Goal: Task Accomplishment & Management: Use online tool/utility

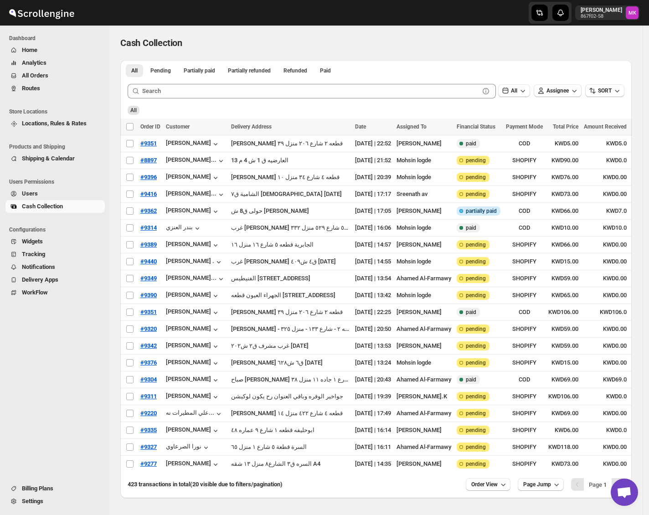
click at [30, 84] on span "Routes" at bounding box center [62, 88] width 81 height 9
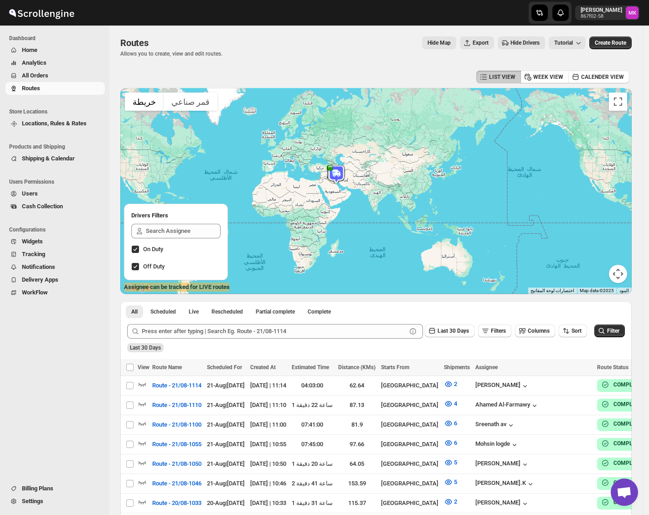
click at [447, 41] on span "Hide Map" at bounding box center [438, 42] width 23 height 7
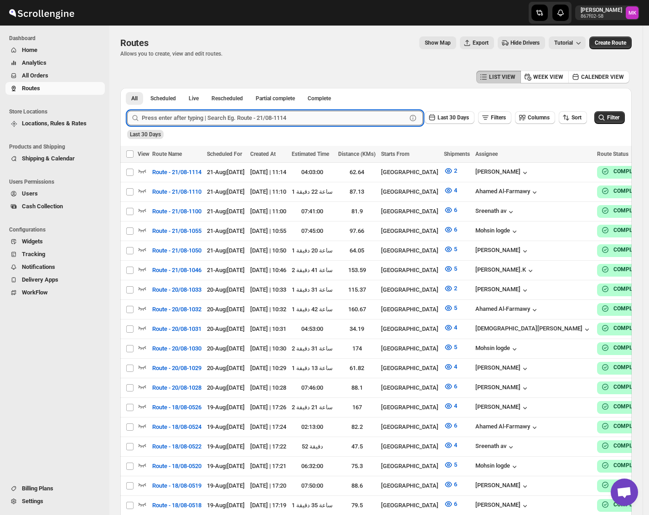
click at [166, 118] on input "text" at bounding box center [274, 118] width 265 height 15
click at [31, 75] on span "All Orders" at bounding box center [35, 75] width 26 height 7
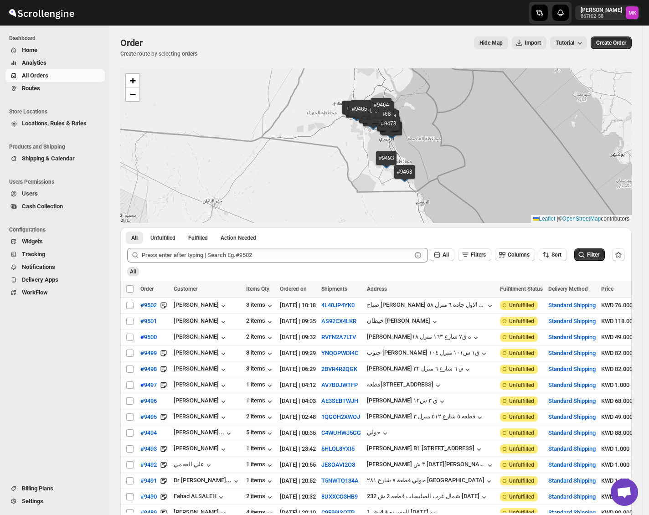
click at [247, 247] on div "All Filters Columns Sort Filter" at bounding box center [372, 252] width 505 height 22
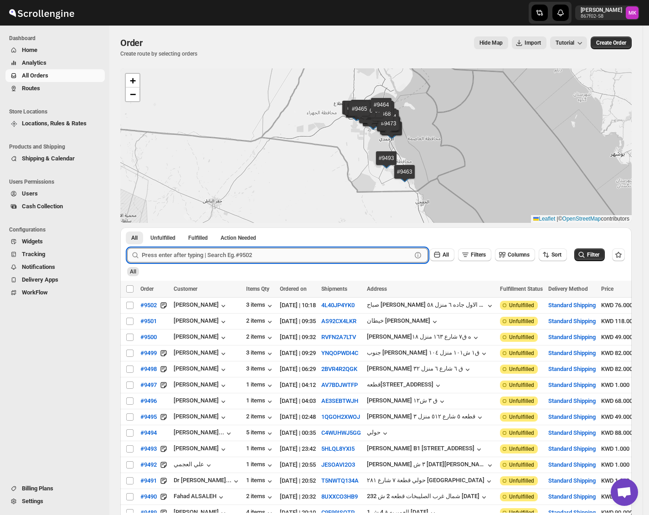
click at [241, 255] on input "text" at bounding box center [277, 255] width 270 height 15
paste input "9461"
type input "9461"
click at [127, 227] on button "Submit" at bounding box center [140, 232] width 26 height 10
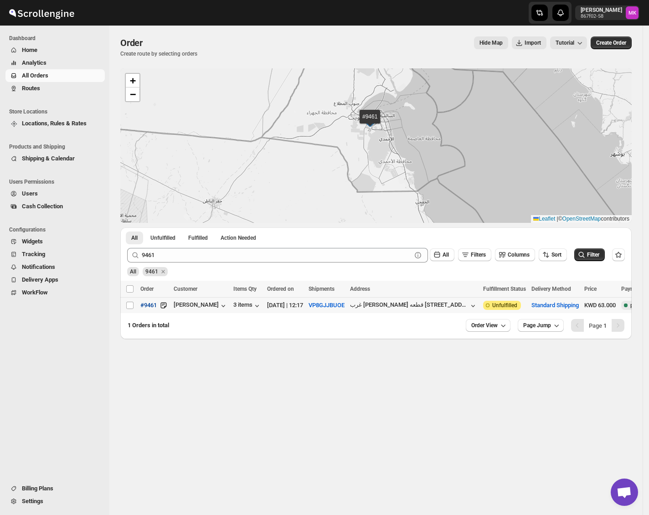
click at [136, 307] on button "#9461" at bounding box center [148, 305] width 27 height 15
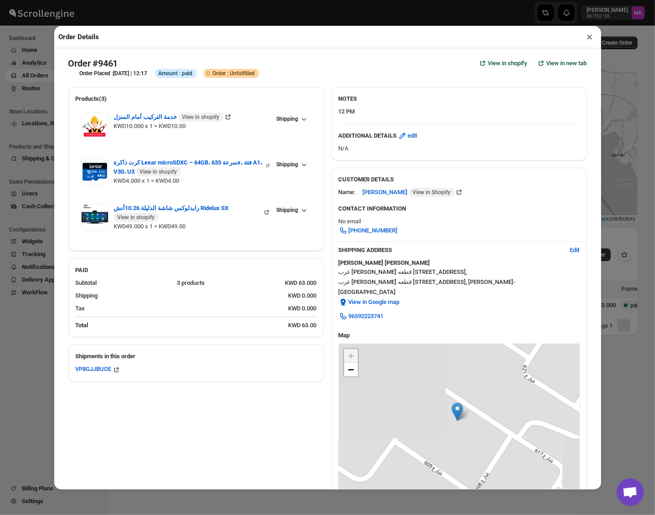
click at [589, 37] on button "×" at bounding box center [589, 37] width 13 height 13
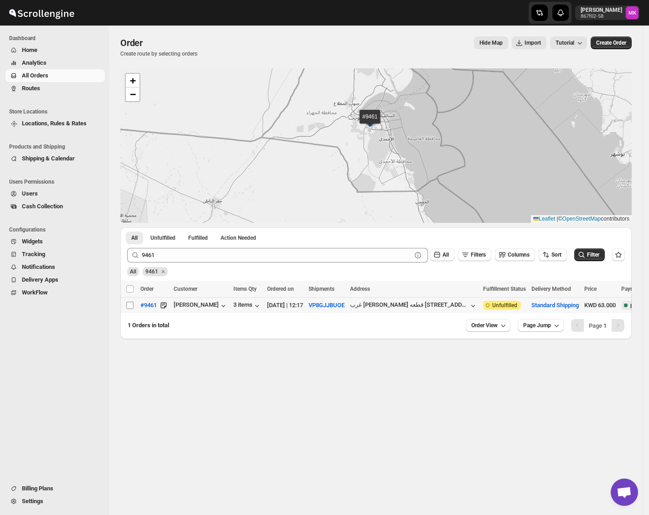
click at [131, 304] on input "Select order" at bounding box center [129, 305] width 7 height 7
checkbox input "true"
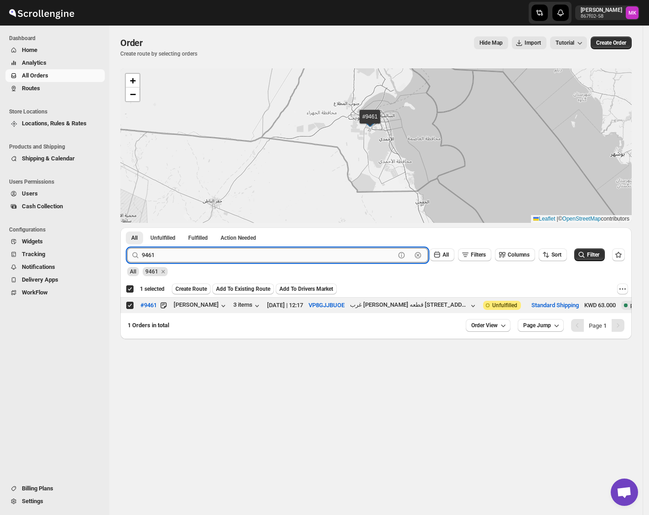
click at [146, 251] on input "9461" at bounding box center [268, 255] width 253 height 15
paste input "392"
type input "9392"
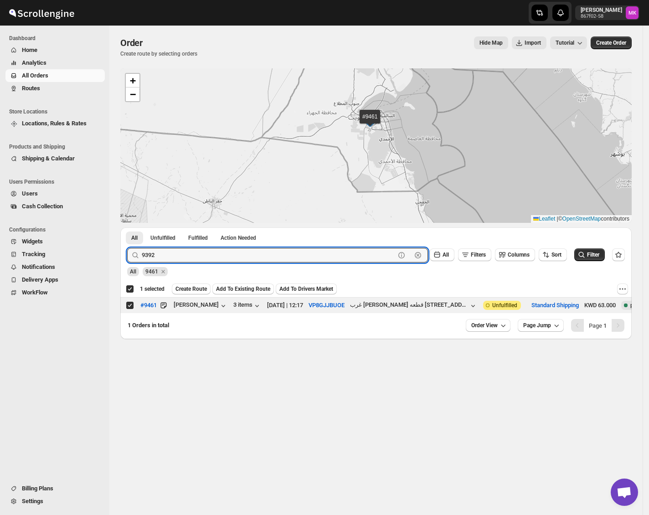
click at [127, 227] on button "Submit" at bounding box center [140, 232] width 26 height 10
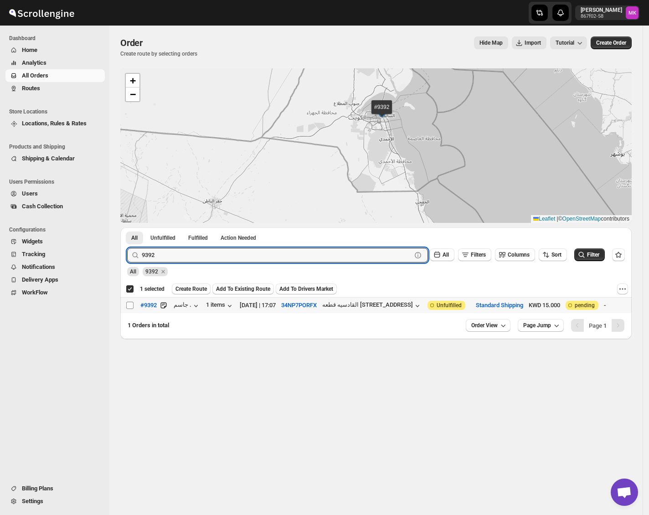
click at [133, 303] on input "Select order" at bounding box center [129, 305] width 7 height 7
checkbox input "true"
checkbox input "false"
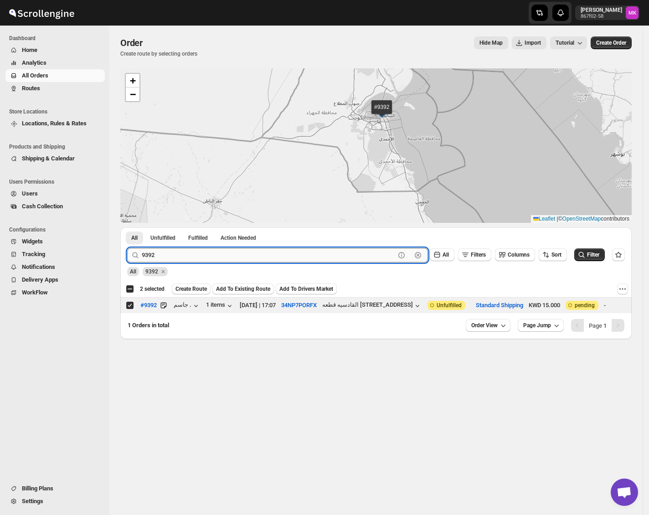
click at [164, 257] on input "9392" at bounding box center [268, 255] width 253 height 15
paste input "434"
type input "9434"
click at [127, 227] on button "Submit" at bounding box center [140, 232] width 26 height 10
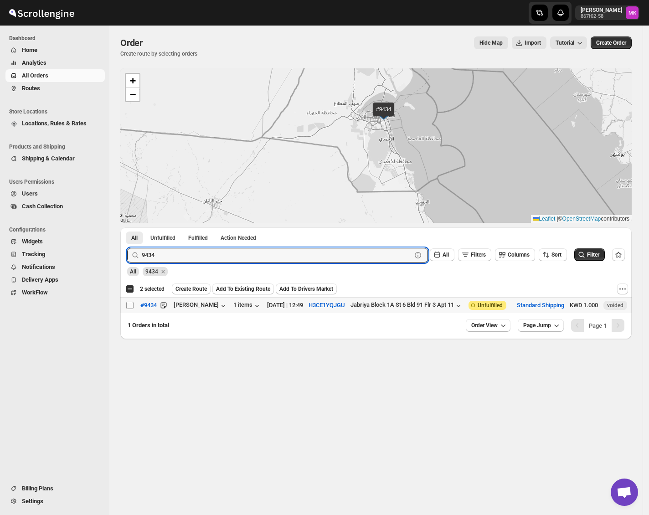
click at [133, 305] on input "Select order" at bounding box center [129, 305] width 7 height 7
checkbox input "true"
click at [157, 251] on input "9434" at bounding box center [268, 255] width 253 height 15
paste input "27"
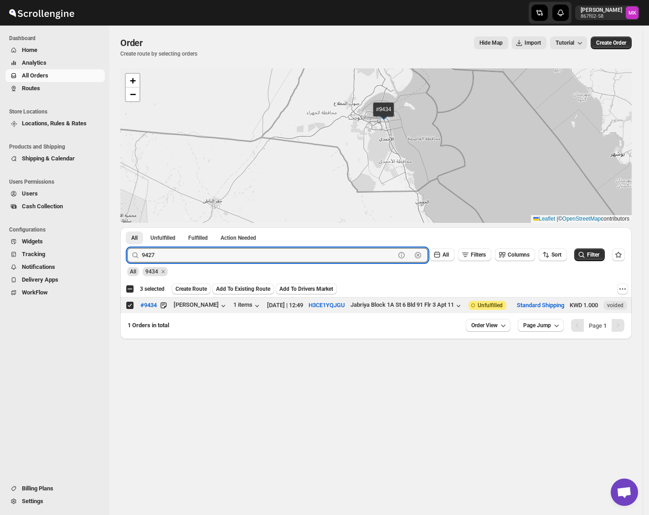
type input "9427"
click at [127, 227] on button "Submit" at bounding box center [140, 232] width 26 height 10
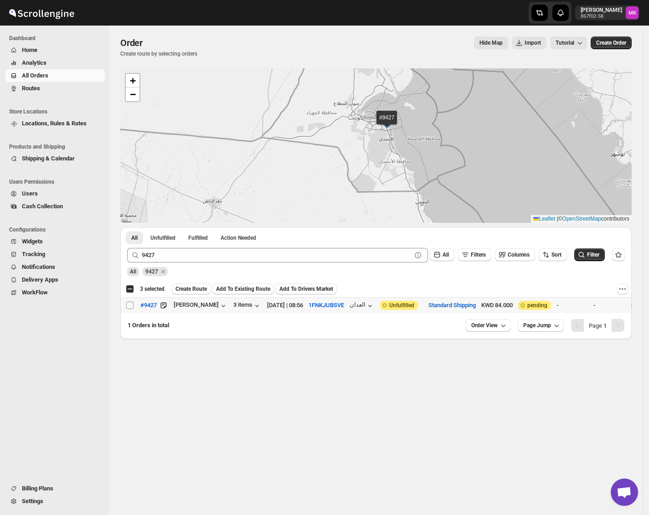
click at [127, 307] on input "Select order" at bounding box center [129, 305] width 7 height 7
checkbox input "true"
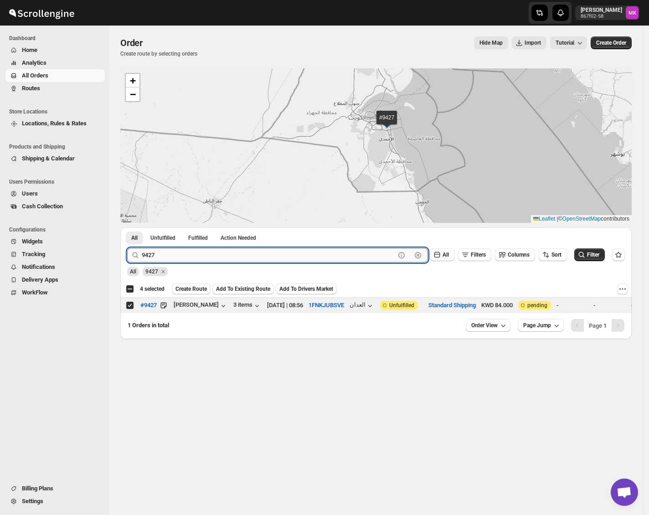
click at [172, 251] on input "9427" at bounding box center [268, 255] width 253 height 15
paste input "0"
type input "9420"
click at [127, 227] on button "Submit" at bounding box center [140, 232] width 26 height 10
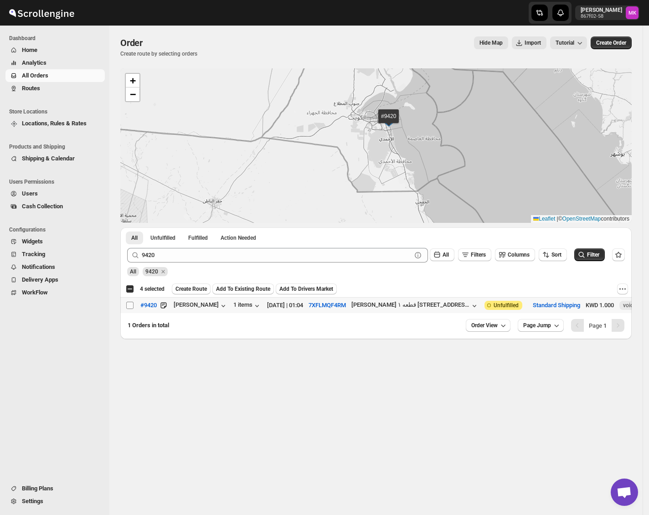
click at [131, 308] on input "Select order" at bounding box center [129, 305] width 7 height 7
checkbox input "true"
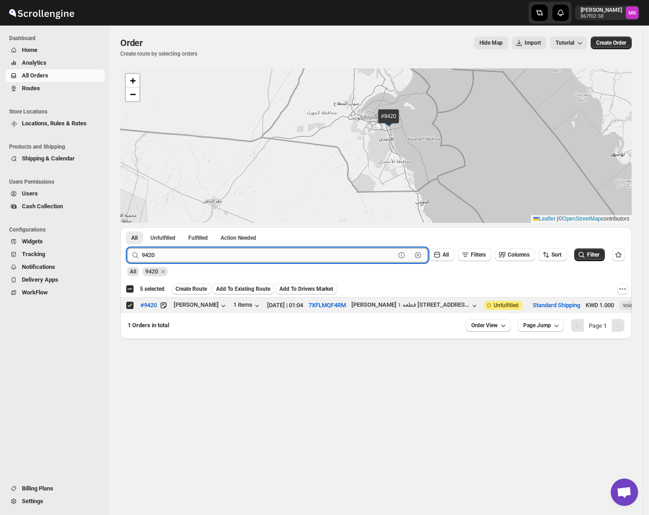
click at [157, 255] on input "9420" at bounding box center [268, 255] width 253 height 15
paste input "6"
type input "9460"
click at [127, 227] on button "Submit" at bounding box center [140, 232] width 26 height 10
click at [132, 307] on input "Select order" at bounding box center [129, 305] width 7 height 7
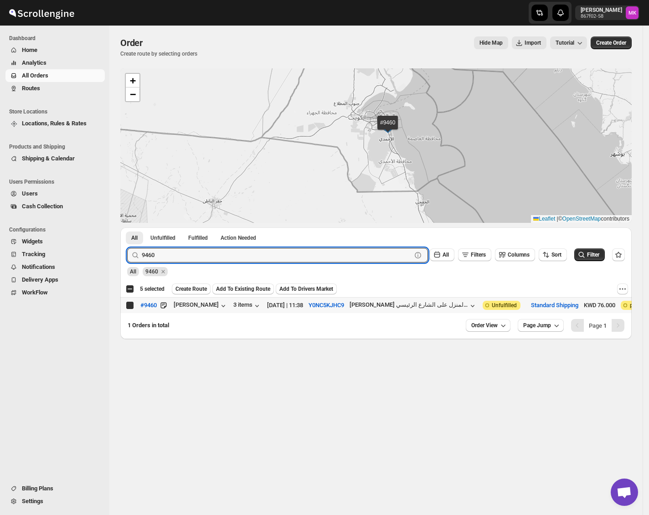
checkbox input "true"
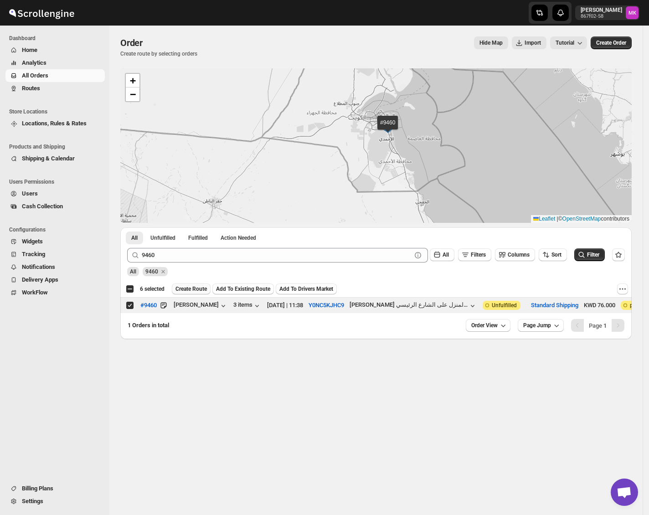
click at [185, 290] on span "Create Route" at bounding box center [190, 288] width 31 height 7
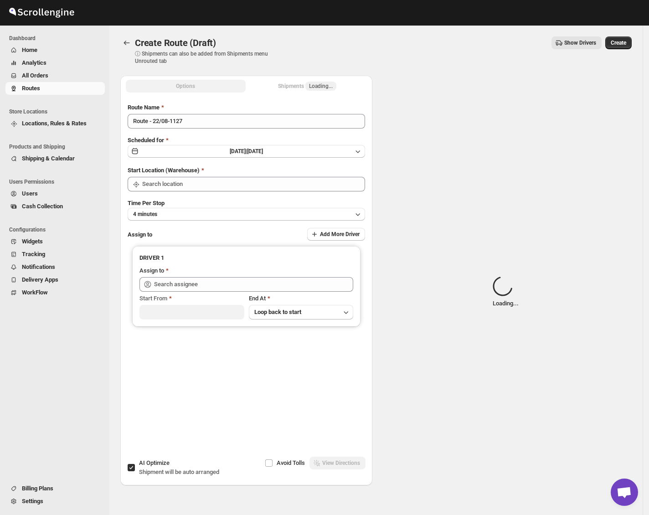
type input "[GEOGRAPHIC_DATA]"
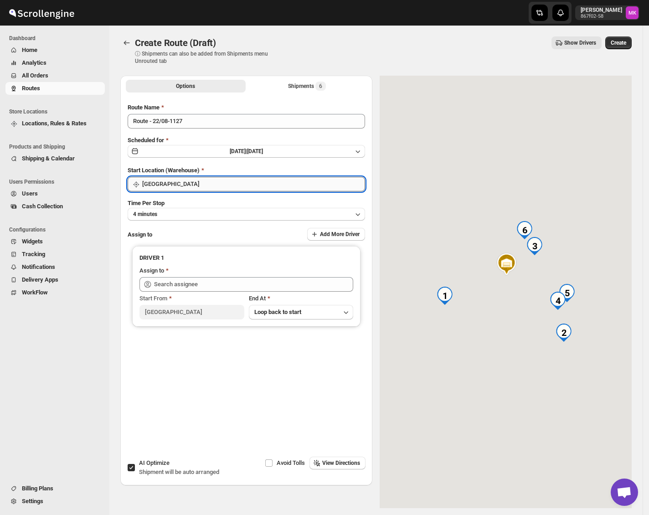
click at [164, 179] on input "[GEOGRAPHIC_DATA]" at bounding box center [253, 184] width 223 height 15
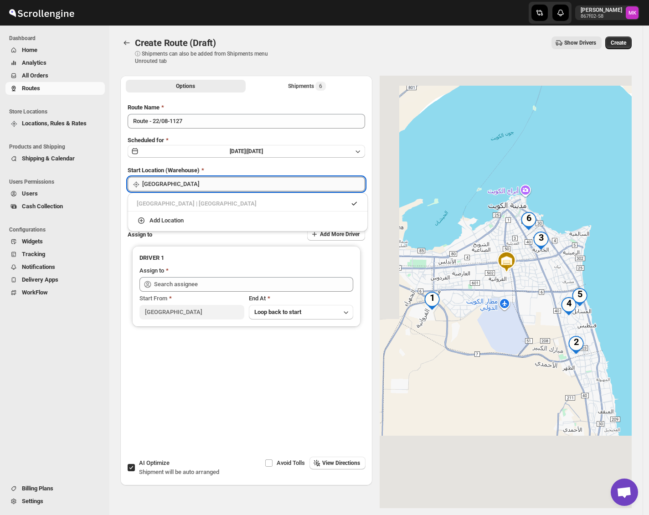
click at [164, 179] on input "[GEOGRAPHIC_DATA]" at bounding box center [253, 184] width 223 height 15
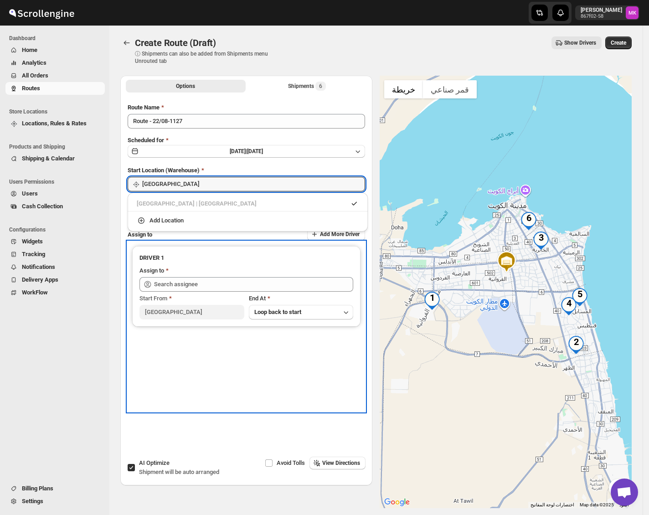
click at [152, 365] on div "DRIVER 1 Assign to Start From Kuwait City End At Loop back to start" at bounding box center [246, 326] width 237 height 170
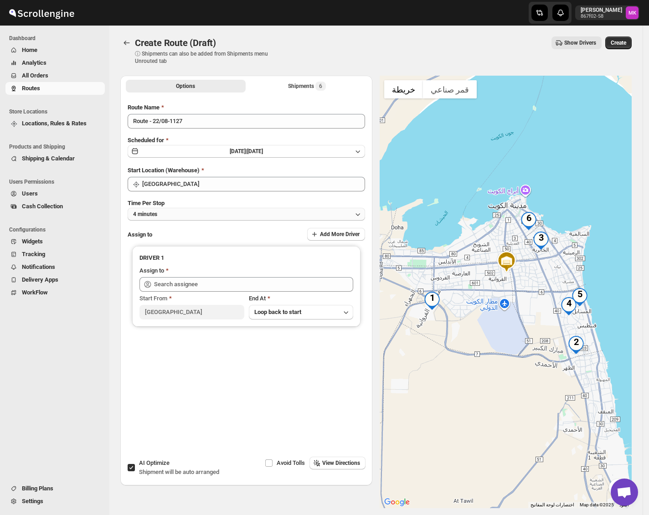
click at [165, 214] on button "4 minutes" at bounding box center [246, 214] width 237 height 13
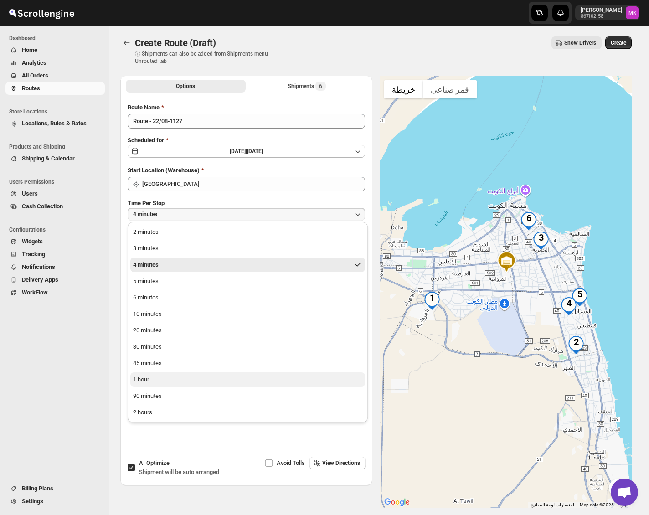
click at [148, 381] on div "1 hour" at bounding box center [141, 379] width 16 height 9
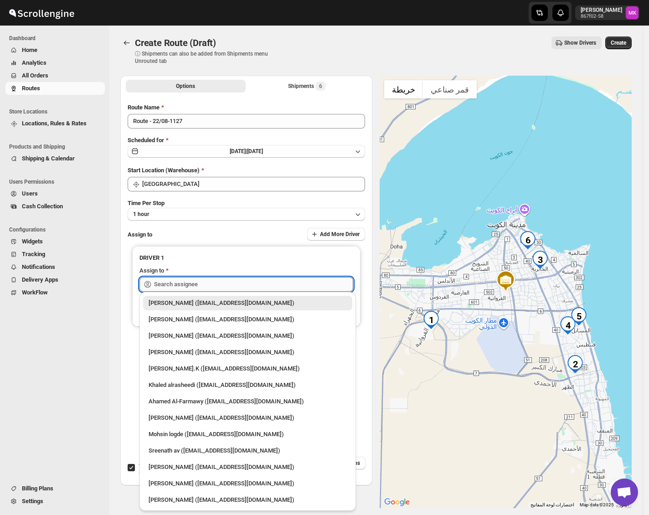
click at [180, 287] on input "text" at bounding box center [253, 284] width 199 height 15
click at [239, 367] on div "Muhammed Ramees.K (rameesrami2680@gmail.com)" at bounding box center [247, 368] width 198 height 9
type input "Muhammed Ramees.K (rameesrami2680@gmail.com)"
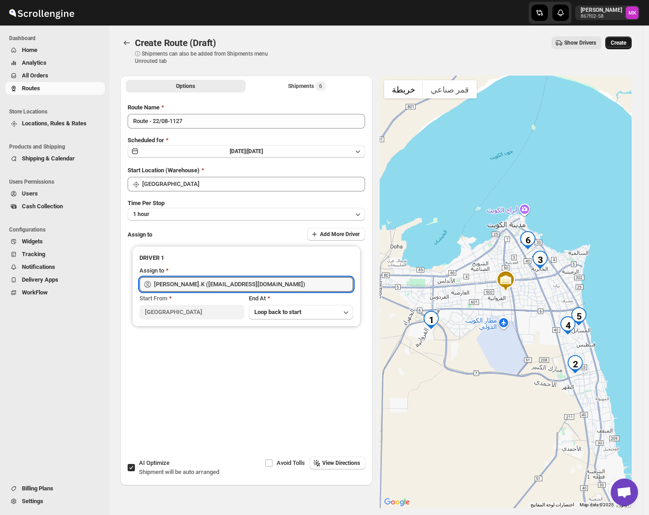
click at [616, 45] on span "Create" at bounding box center [617, 42] width 15 height 7
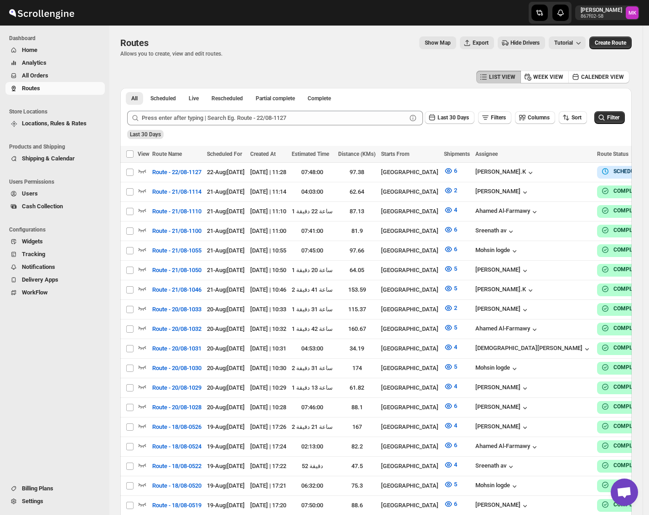
click at [30, 69] on button "All Orders" at bounding box center [54, 75] width 99 height 13
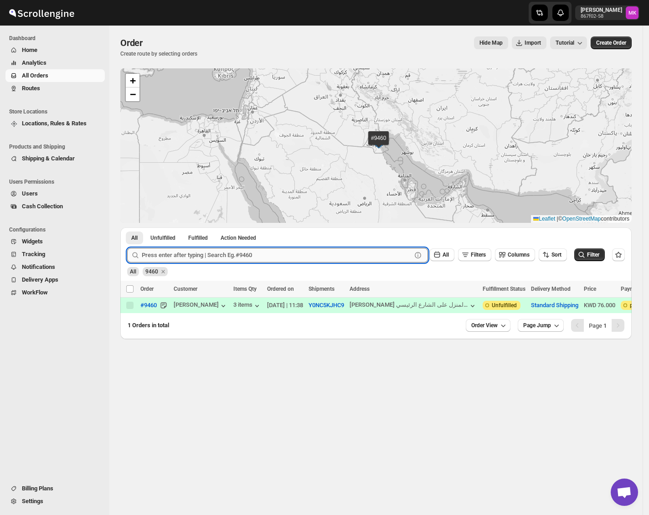
click at [183, 257] on input "text" at bounding box center [277, 255] width 270 height 15
paste input "9431"
type input "9431"
click at [127, 227] on button "Submit" at bounding box center [140, 232] width 26 height 10
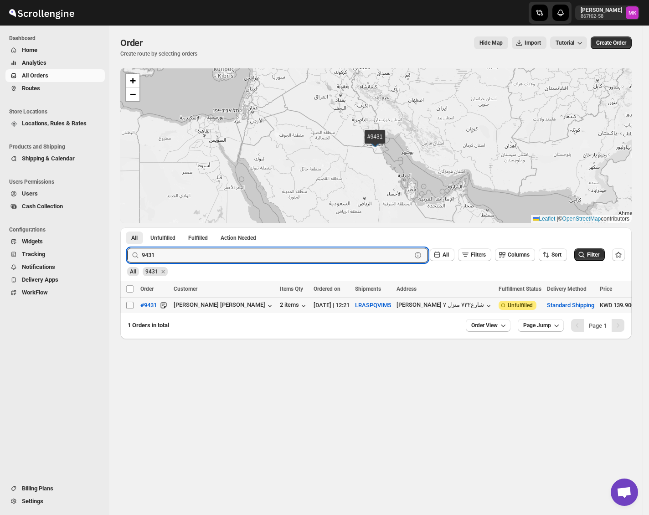
click at [130, 305] on input "Select order" at bounding box center [129, 305] width 7 height 7
checkbox input "true"
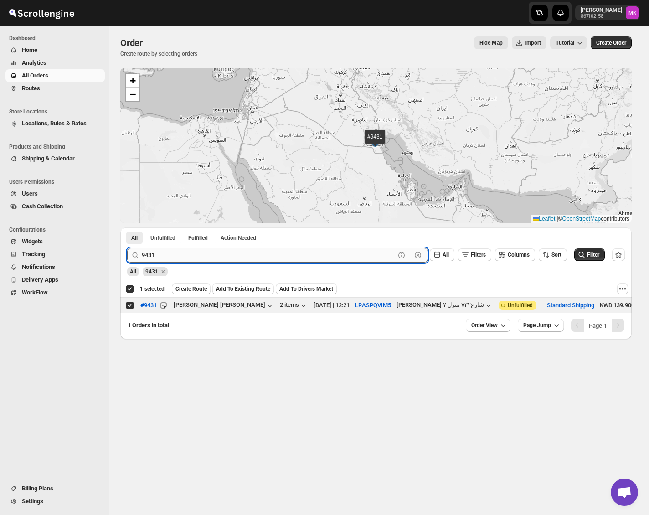
click at [190, 254] on input "9431" at bounding box center [268, 255] width 253 height 15
paste input "46"
type input "9446"
click at [127, 227] on button "Submit" at bounding box center [140, 232] width 26 height 10
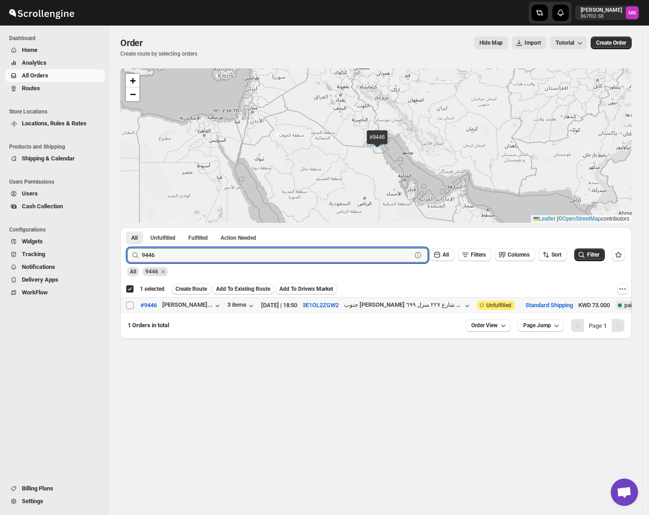
click at [130, 305] on input "Select order" at bounding box center [129, 305] width 7 height 7
checkbox input "true"
checkbox input "false"
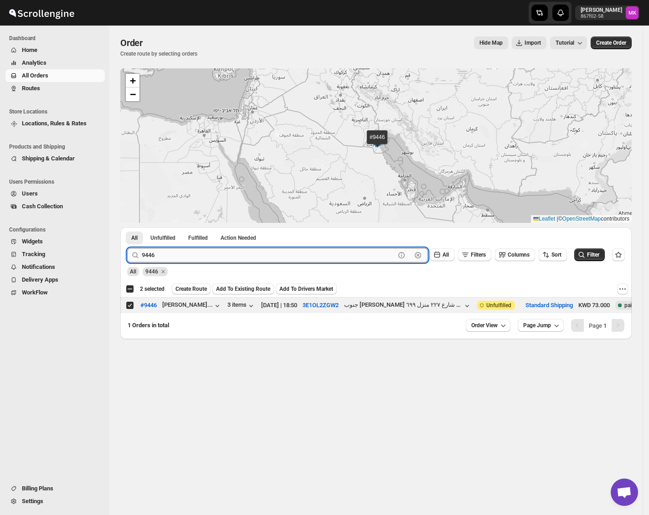
click at [147, 254] on input "9446" at bounding box center [268, 255] width 253 height 15
paste input "9441"
click at [147, 254] on input "94944146" at bounding box center [268, 255] width 253 height 15
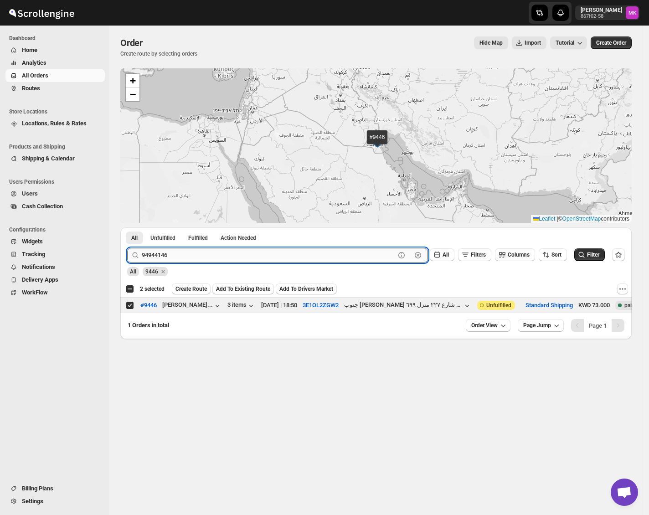
paste input "41"
type input "9441"
click at [127, 227] on button "Submit" at bounding box center [140, 232] width 26 height 10
click at [129, 305] on input "Select order" at bounding box center [129, 305] width 7 height 7
checkbox input "true"
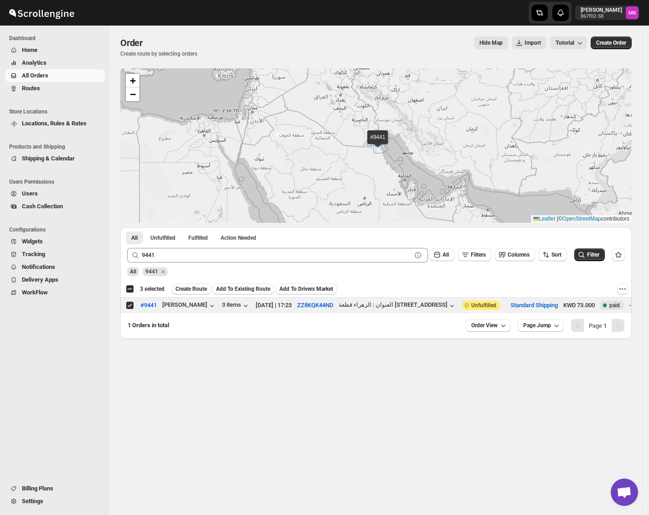
click at [139, 256] on icon at bounding box center [135, 255] width 9 height 9
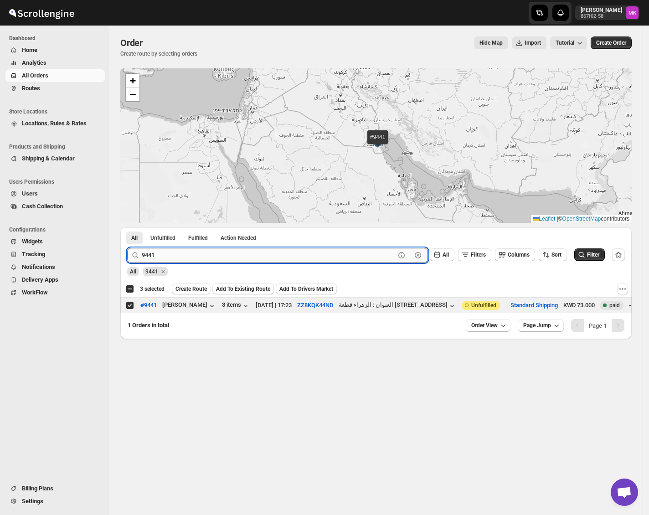
click at [147, 256] on input "9441" at bounding box center [268, 255] width 253 height 15
paste input "39"
type input "9439"
click at [127, 227] on button "Submit" at bounding box center [140, 232] width 26 height 10
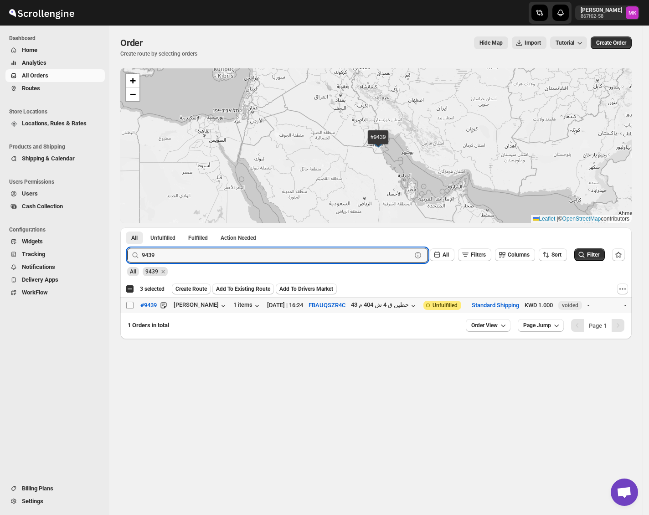
click at [128, 309] on input "Select order" at bounding box center [129, 305] width 7 height 7
checkbox input "true"
click at [148, 253] on input "9439" at bounding box center [268, 255] width 253 height 15
paste input "26"
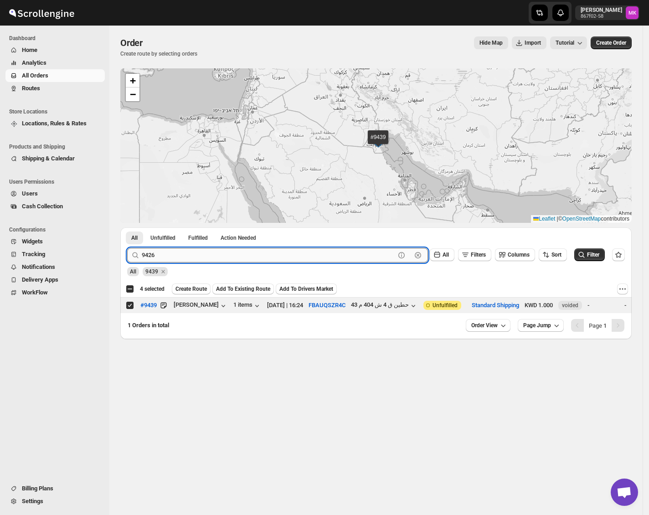
type input "9426"
click at [127, 227] on button "Submit" at bounding box center [140, 232] width 26 height 10
click at [133, 303] on span at bounding box center [130, 305] width 8 height 8
click at [133, 303] on input "Select order" at bounding box center [129, 305] width 7 height 7
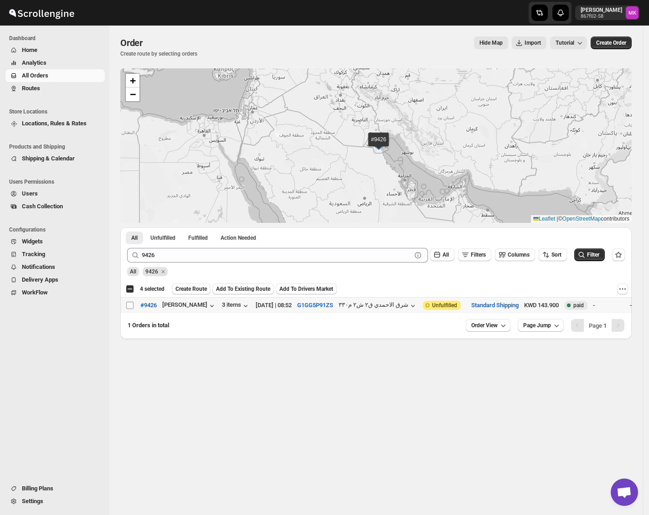
click at [132, 307] on input "Select order" at bounding box center [129, 305] width 7 height 7
checkbox input "true"
click at [188, 290] on span "Create Route" at bounding box center [190, 288] width 31 height 7
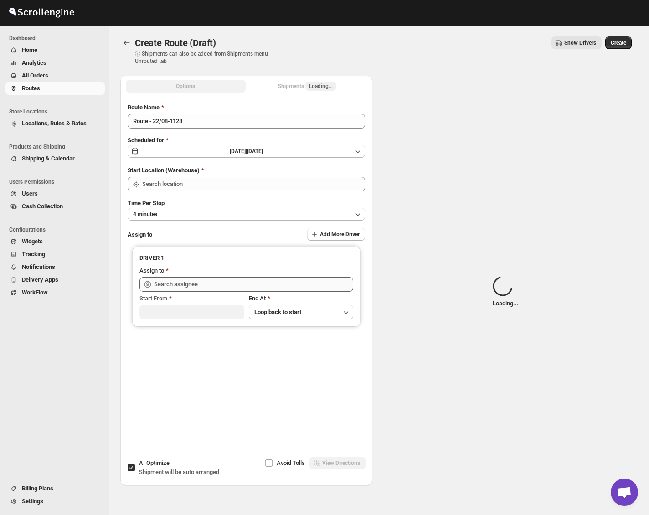
type input "[GEOGRAPHIC_DATA]"
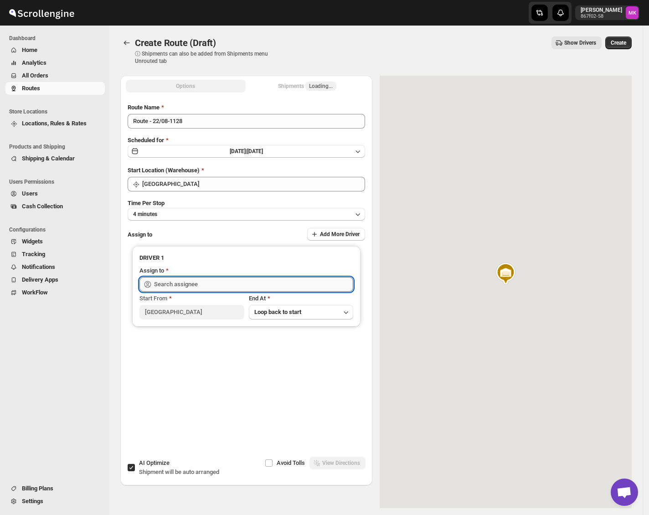
click at [181, 280] on input "text" at bounding box center [253, 284] width 199 height 15
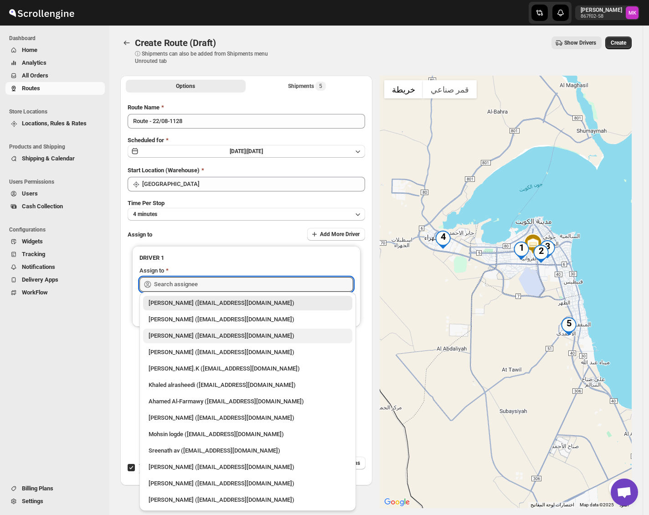
click at [202, 333] on div "Mohameed Ismayil (ismayil22110@gmail.com)" at bounding box center [247, 335] width 198 height 9
type input "Mohameed Ismayil (ismayil22110@gmail.com)"
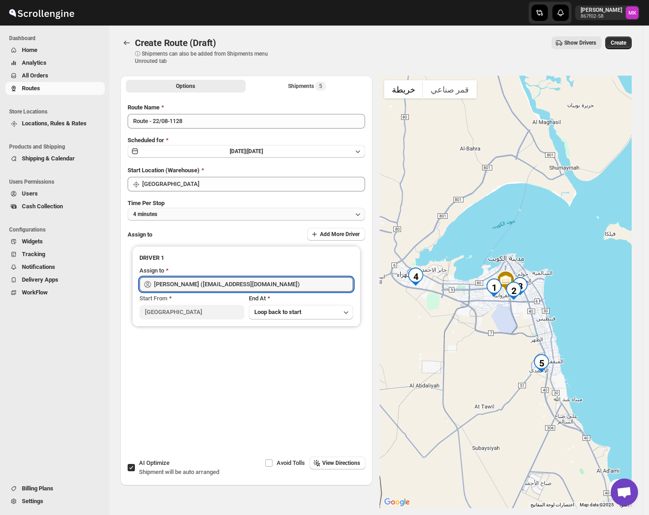
click at [176, 212] on button "4 minutes" at bounding box center [246, 214] width 237 height 13
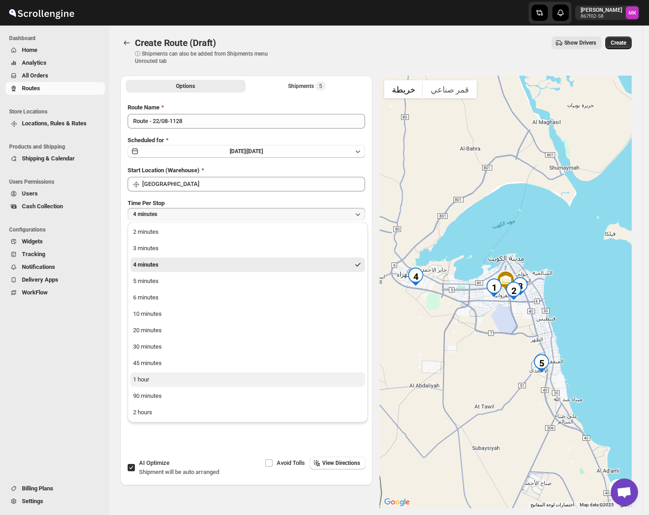
click at [148, 381] on div "1 hour" at bounding box center [141, 379] width 16 height 9
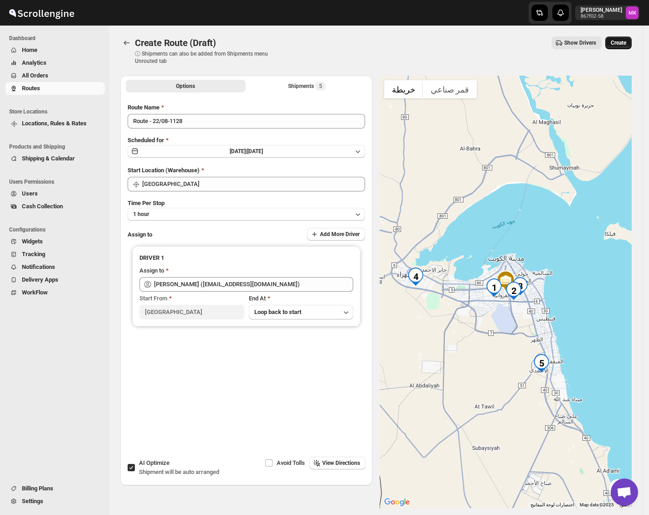
click at [620, 44] on span "Create" at bounding box center [617, 42] width 15 height 7
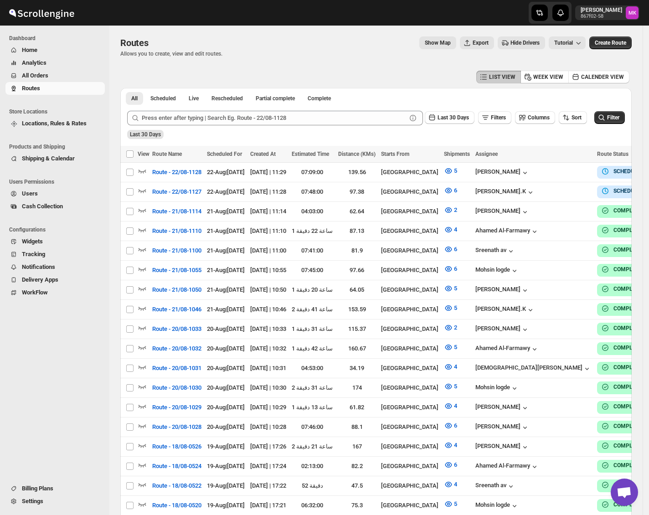
click at [32, 74] on span "All Orders" at bounding box center [35, 75] width 26 height 7
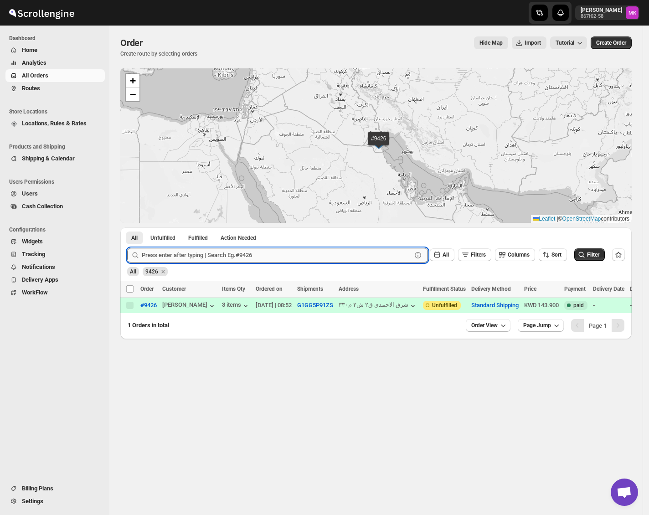
click at [192, 260] on input "text" at bounding box center [277, 255] width 270 height 15
paste input "9430"
type input "9430"
click at [127, 227] on button "Submit" at bounding box center [140, 232] width 26 height 10
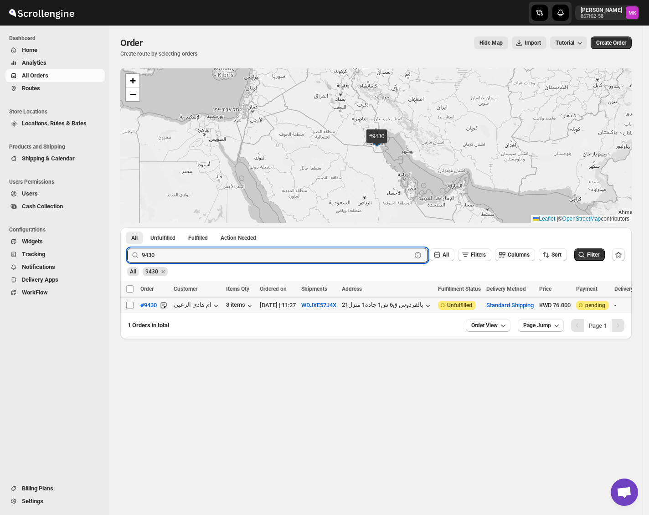
click at [129, 310] on td "Select order" at bounding box center [128, 305] width 17 height 16
checkbox input "true"
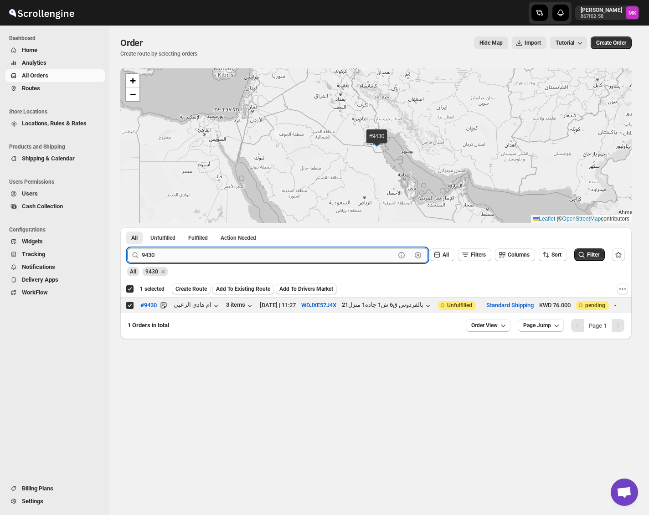
click at [225, 258] on input "9430" at bounding box center [268, 255] width 253 height 15
paste input "66"
type input "9466"
click at [127, 227] on button "Submit" at bounding box center [140, 232] width 26 height 10
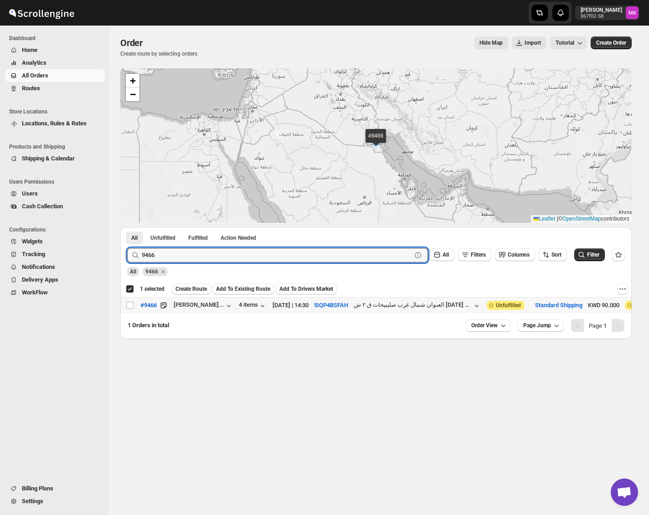
click at [134, 302] on div "Select order" at bounding box center [130, 305] width 9 height 8
checkbox input "false"
checkbox input "true"
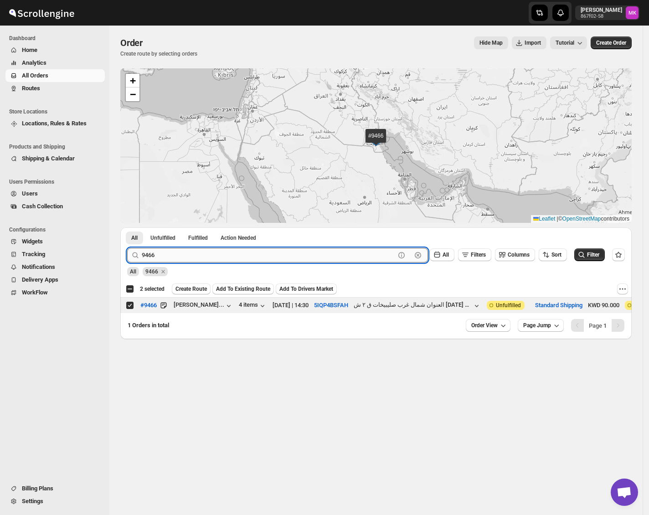
click at [212, 255] on input "9466" at bounding box center [268, 255] width 253 height 15
paste input "7"
type input "9467"
click at [127, 227] on button "Submit" at bounding box center [140, 232] width 26 height 10
click at [133, 308] on input "Select order" at bounding box center [129, 305] width 7 height 7
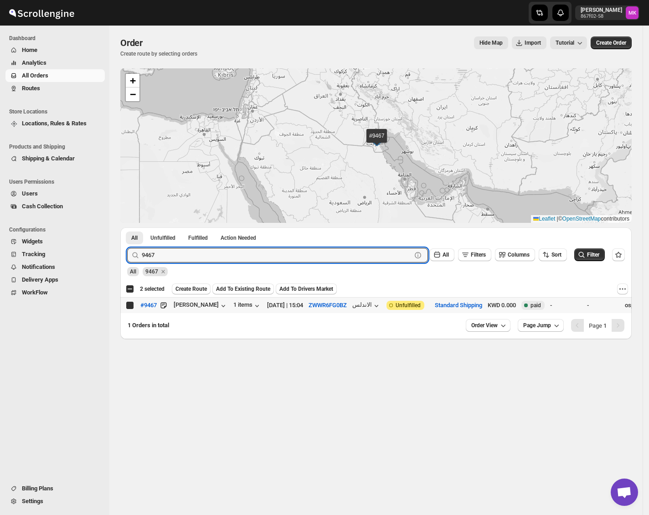
checkbox input "true"
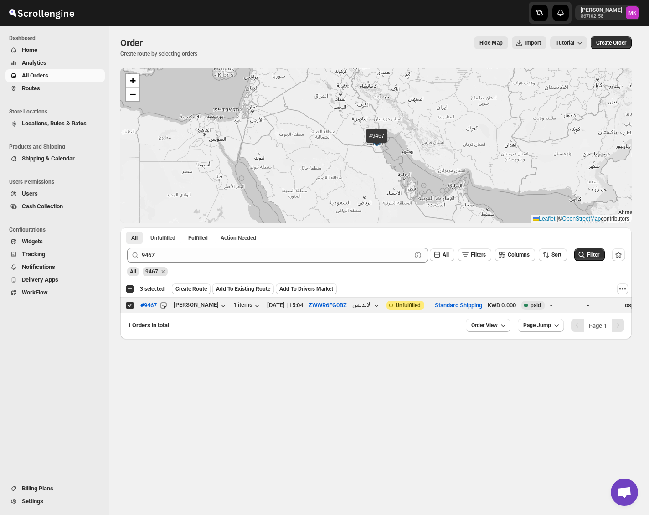
click at [184, 245] on div "9467 Clear All Filters Columns Sort Filter" at bounding box center [372, 252] width 505 height 22
click at [176, 246] on div "9467 Clear All Filters Columns Sort Filter" at bounding box center [372, 252] width 505 height 22
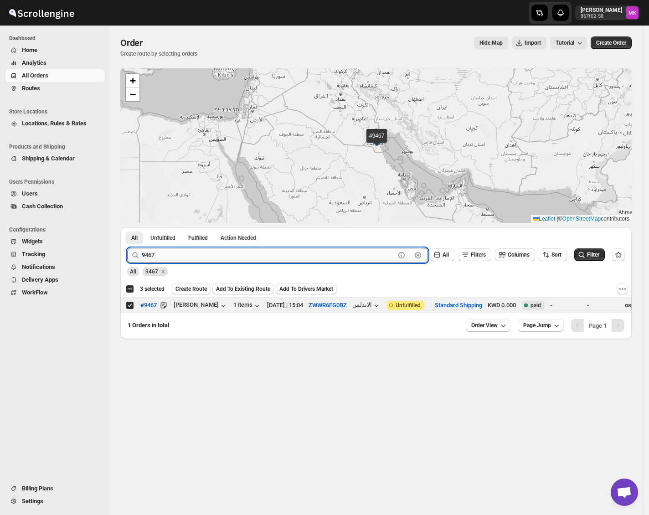
click at [172, 250] on input "9467" at bounding box center [268, 255] width 253 height 15
paste input "1"
type input "9417"
click at [127, 227] on button "Submit" at bounding box center [140, 232] width 26 height 10
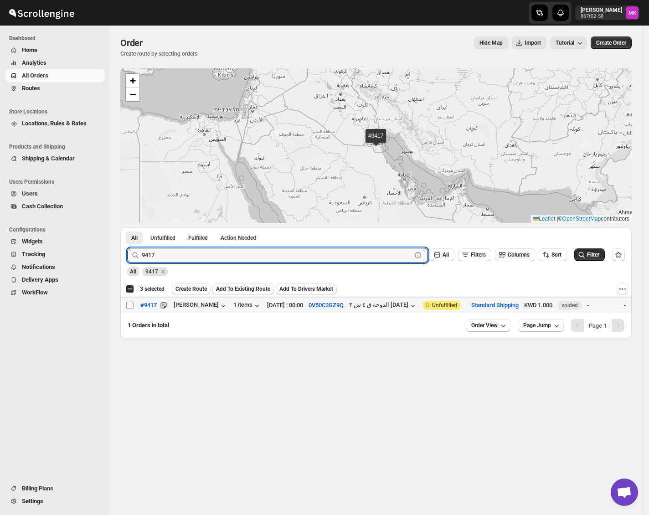
click at [126, 307] on input "Select order" at bounding box center [129, 305] width 7 height 7
checkbox input "true"
click at [343, 251] on input "9417" at bounding box center [268, 255] width 253 height 15
paste input "45"
type input "9445"
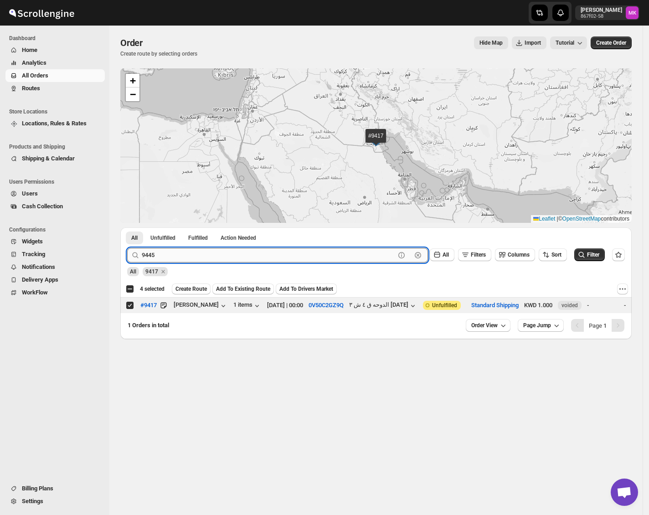
click at [127, 227] on button "Submit" at bounding box center [140, 232] width 26 height 10
click at [128, 307] on input "Select order" at bounding box center [129, 305] width 7 height 7
checkbox input "true"
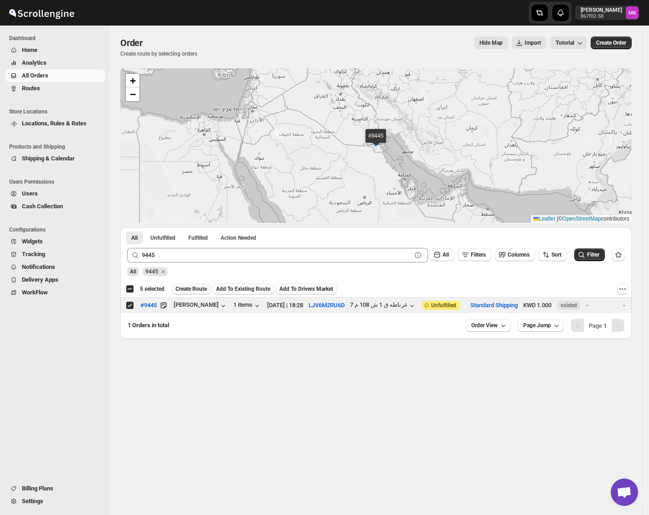
click at [192, 292] on span "Create Route" at bounding box center [190, 288] width 31 height 7
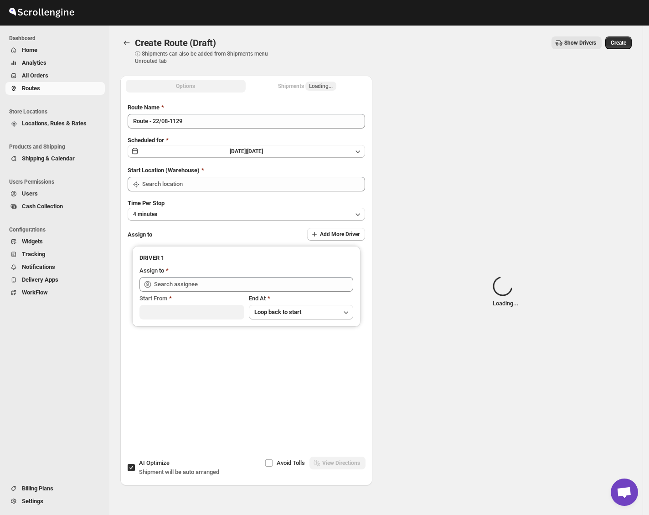
type input "[GEOGRAPHIC_DATA]"
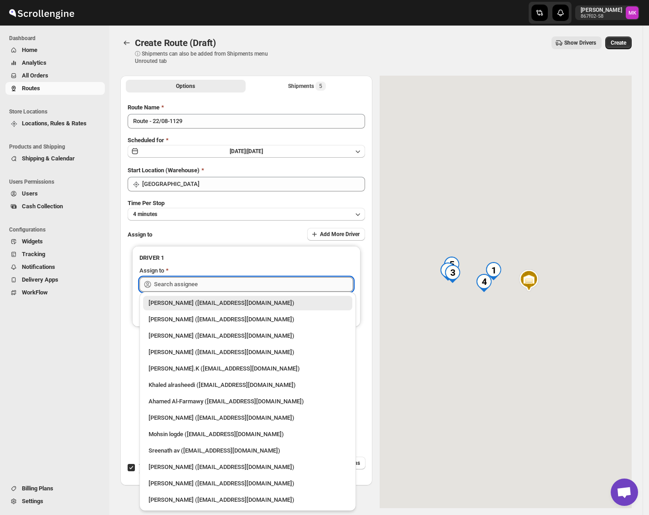
click at [165, 277] on input "text" at bounding box center [253, 284] width 199 height 15
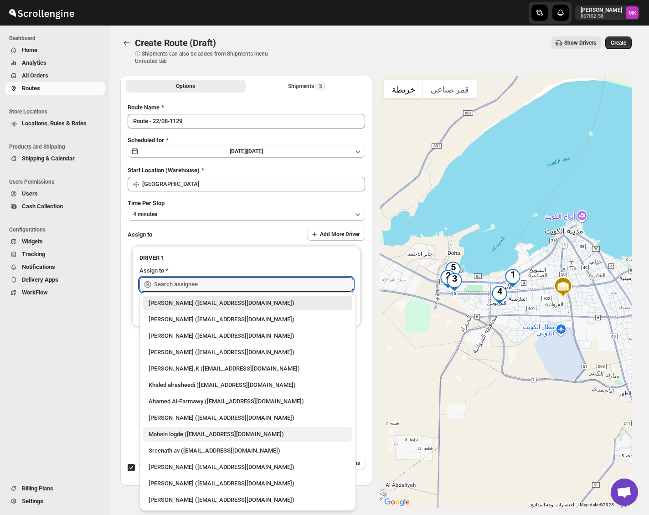
click at [186, 441] on div "Mohsin logde (logdemohsin@gmail.com)" at bounding box center [247, 434] width 209 height 15
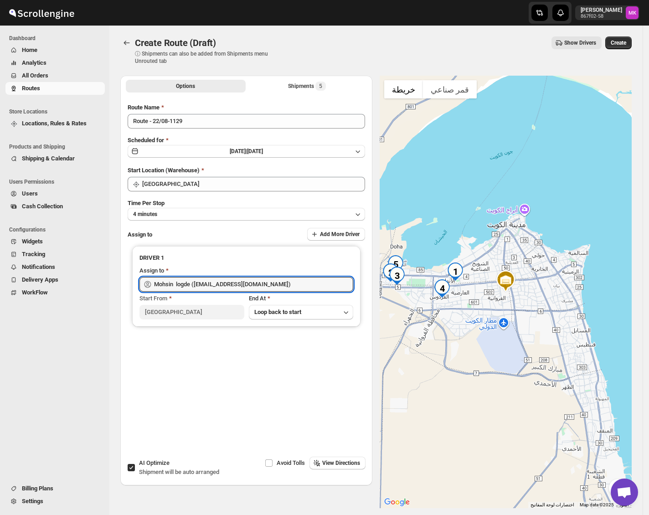
type input "Mohsin logde (logdemohsin@gmail.com)"
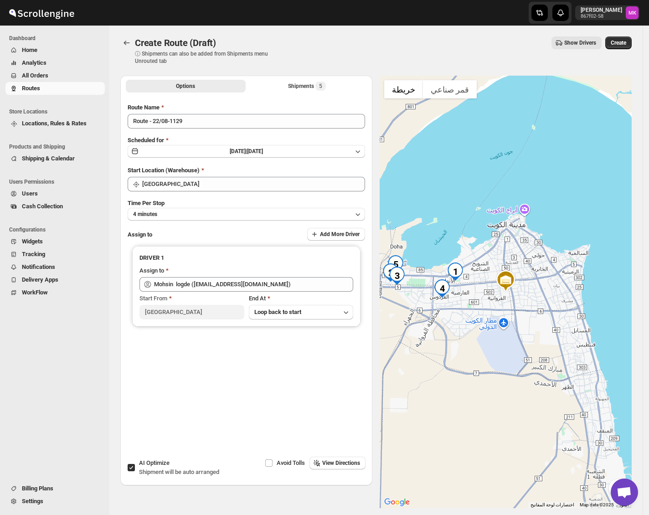
click at [184, 202] on div "Time Per Stop 4 minutes" at bounding box center [246, 210] width 237 height 22
click at [180, 210] on button "4 minutes" at bounding box center [246, 214] width 237 height 13
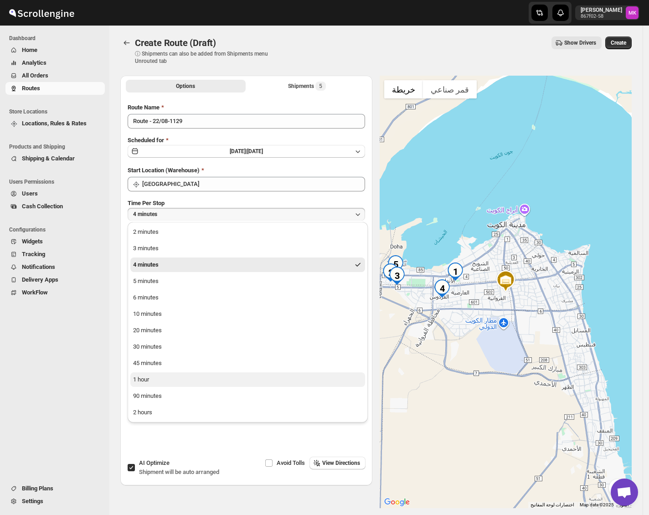
click at [150, 374] on button "1 hour" at bounding box center [247, 379] width 235 height 15
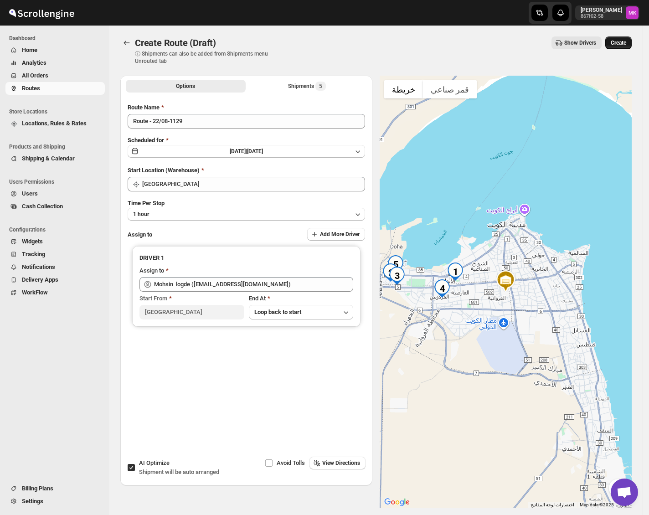
click at [618, 48] on button "Create" at bounding box center [618, 42] width 26 height 13
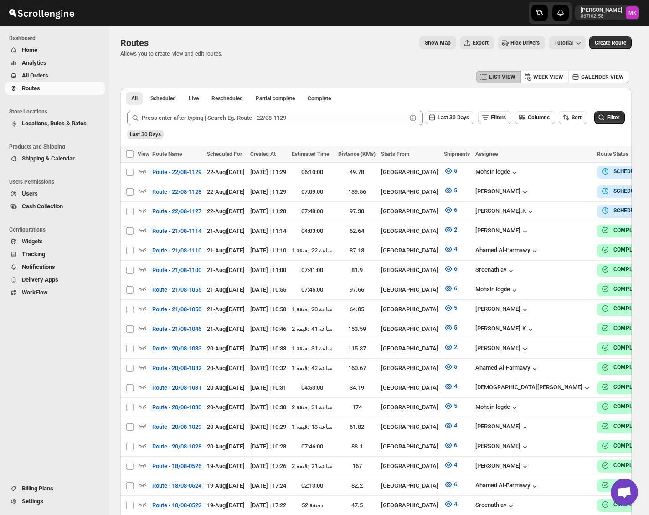
click at [18, 76] on button "All Orders" at bounding box center [54, 75] width 99 height 13
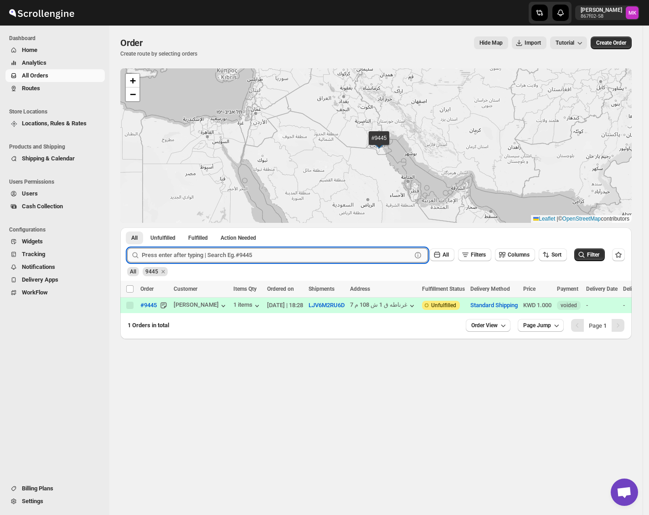
click at [234, 254] on input "text" at bounding box center [277, 255] width 270 height 15
paste input "9473"
type input "9473"
click at [127, 227] on button "Submit" at bounding box center [140, 232] width 26 height 10
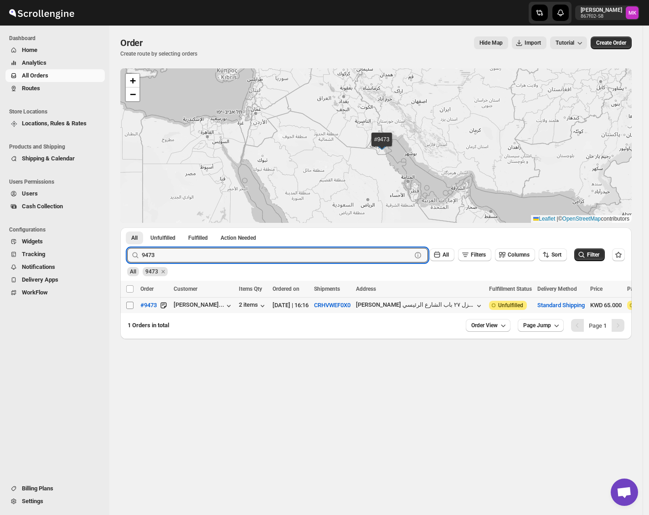
click at [130, 305] on input "Select order" at bounding box center [129, 305] width 7 height 7
checkbox input "true"
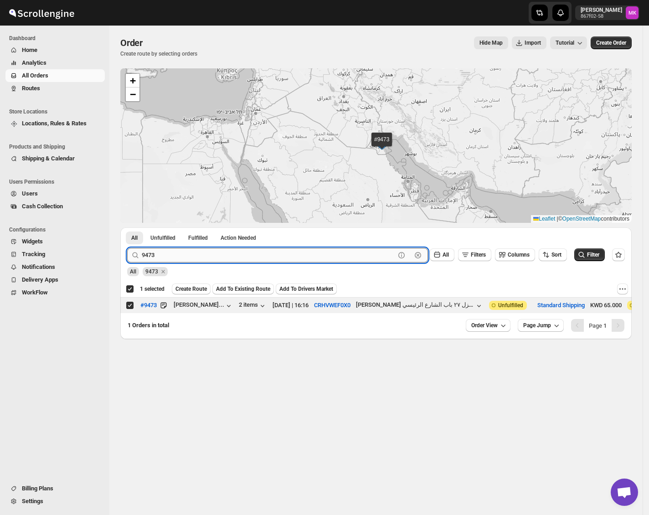
click at [213, 253] on input "9473" at bounding box center [268, 255] width 253 height 15
paste input "6"
type input "9463"
click at [127, 227] on button "Submit" at bounding box center [140, 232] width 26 height 10
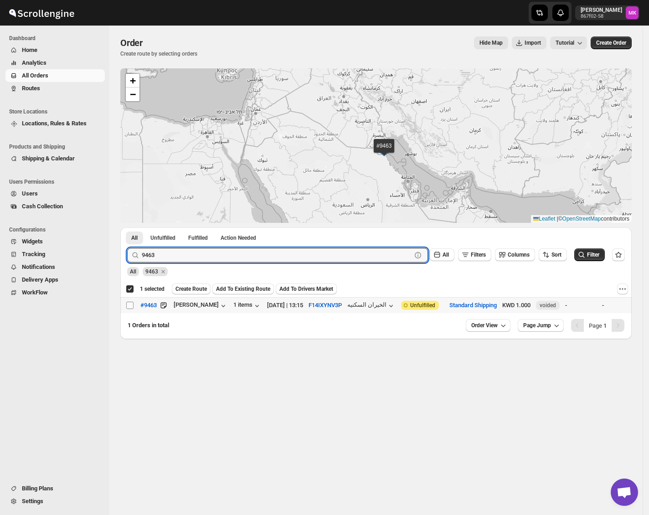
click at [129, 306] on input "Select order" at bounding box center [129, 305] width 7 height 7
checkbox input "true"
checkbox input "false"
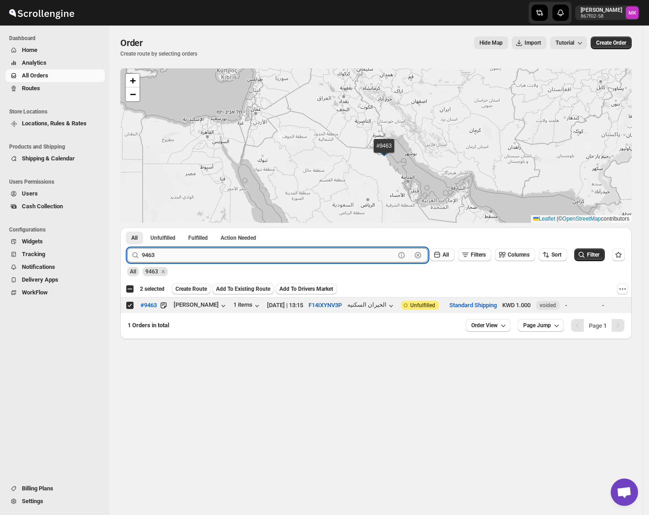
click at [169, 257] on input "9463" at bounding box center [268, 255] width 253 height 15
paste input "36"
type input "9436"
click at [127, 227] on button "Submit" at bounding box center [140, 232] width 26 height 10
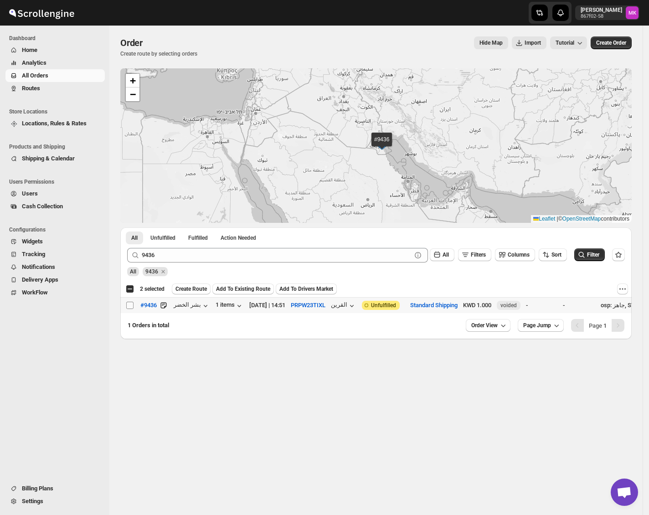
click at [132, 302] on input "Select order" at bounding box center [129, 305] width 7 height 7
checkbox input "true"
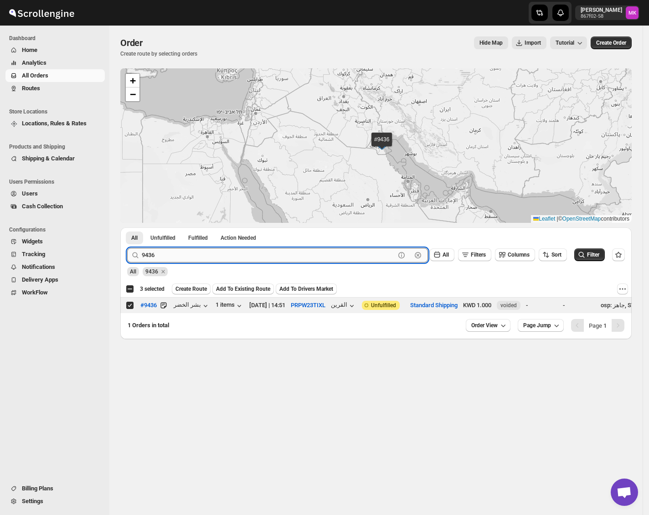
click at [226, 259] on input "9436" at bounding box center [268, 255] width 253 height 15
paste input "44"
type input "9444"
click at [127, 227] on button "Submit" at bounding box center [140, 232] width 26 height 10
click at [125, 308] on td "Select order" at bounding box center [128, 305] width 17 height 16
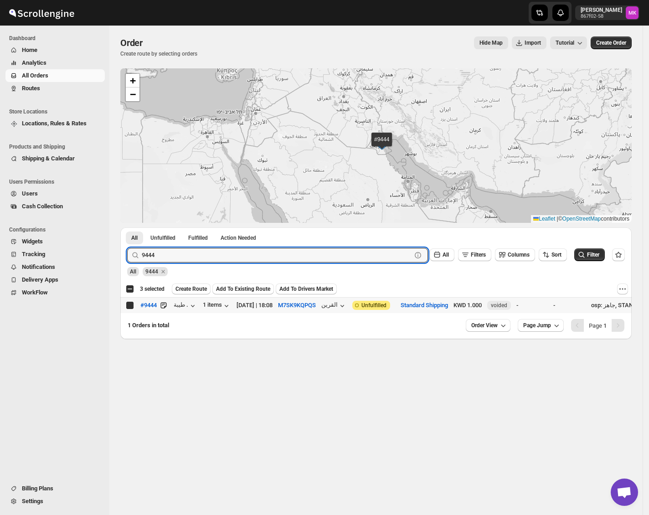
checkbox input "true"
click at [257, 250] on input "9444" at bounding box center [268, 255] width 253 height 15
paste input "52"
type input "9452"
click at [127, 227] on button "Submit" at bounding box center [140, 232] width 26 height 10
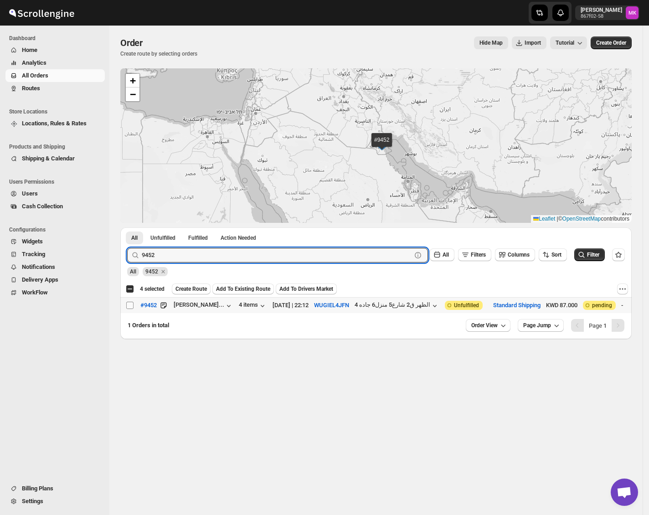
click at [132, 309] on input "Select order" at bounding box center [129, 305] width 7 height 7
checkbox input "true"
click at [181, 250] on input "9452" at bounding box center [268, 255] width 253 height 15
paste input "78"
type input "9478"
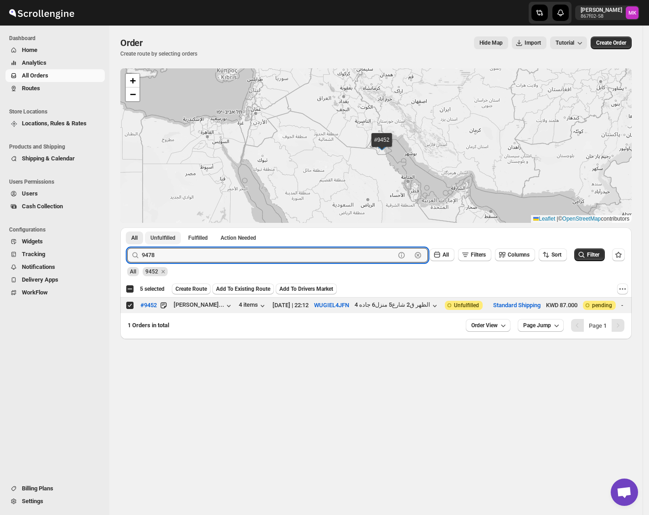
click at [127, 227] on button "Submit" at bounding box center [140, 232] width 26 height 10
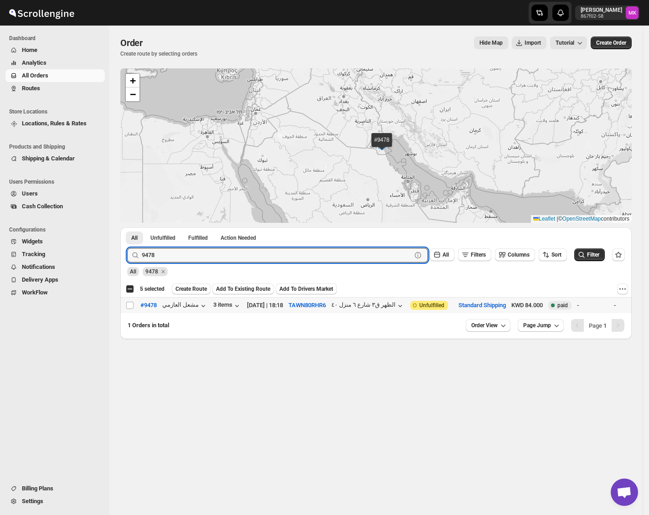
click at [128, 312] on td "Select order" at bounding box center [128, 305] width 17 height 16
checkbox input "true"
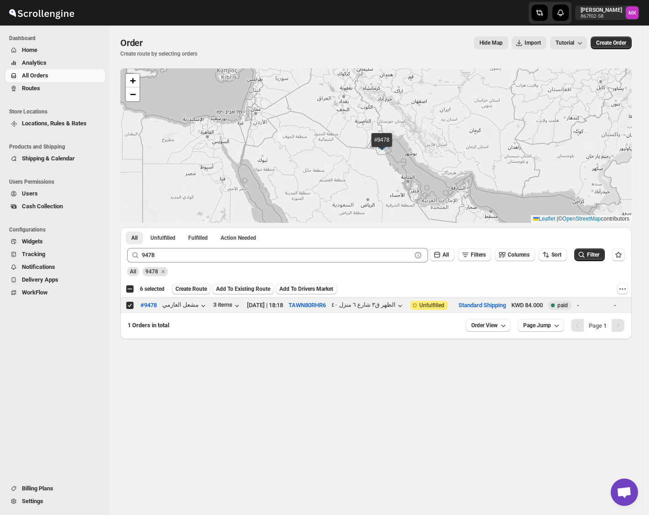
click at [199, 294] on button "Create Route" at bounding box center [191, 288] width 39 height 11
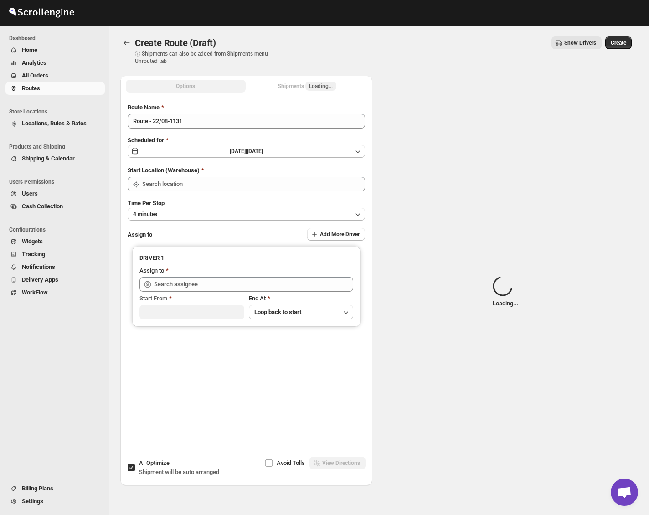
type input "[GEOGRAPHIC_DATA]"
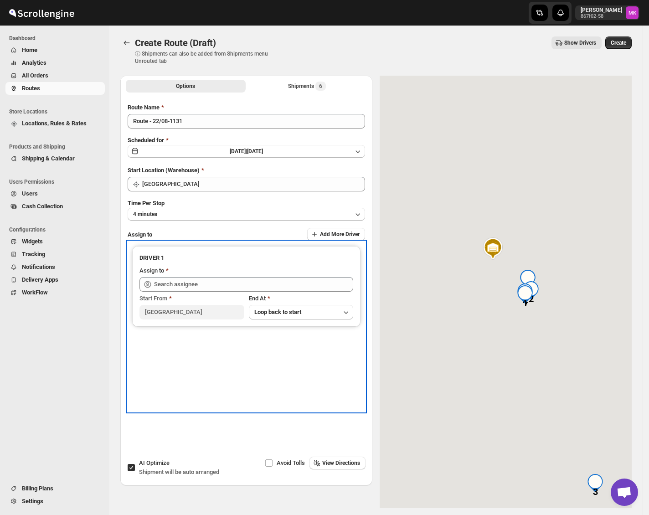
click at [185, 272] on div "Assign to" at bounding box center [246, 271] width 214 height 11
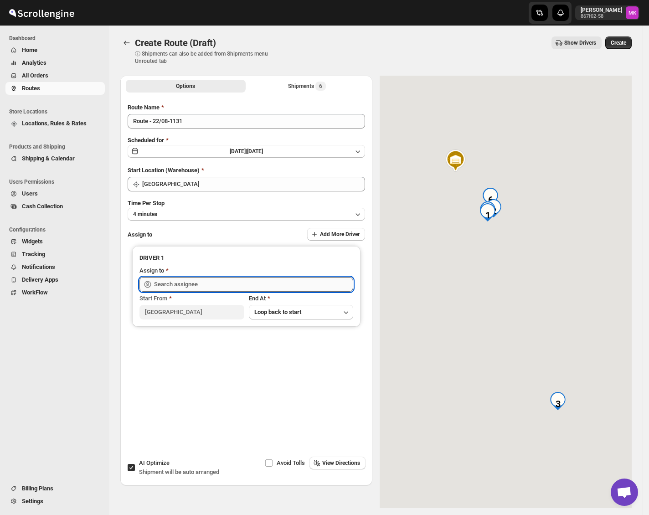
click at [177, 280] on input "text" at bounding box center [253, 284] width 199 height 15
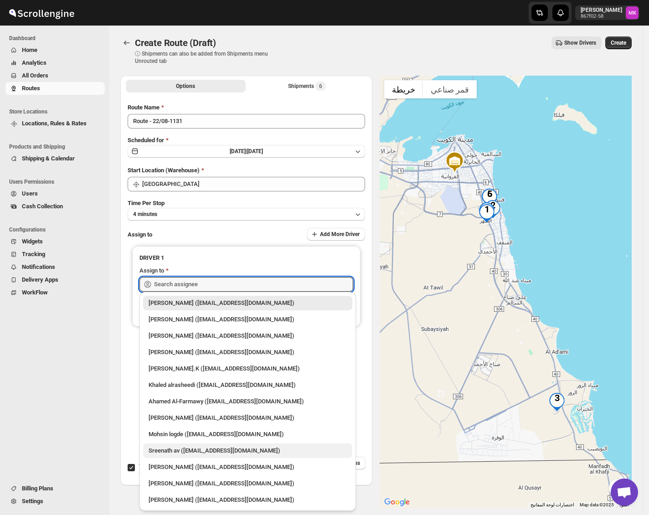
click at [250, 452] on div "Sreenath av (sreenathbhasibhasi@gmail.com)" at bounding box center [247, 450] width 198 height 9
type input "Sreenath av (sreenathbhasibhasi@gmail.com)"
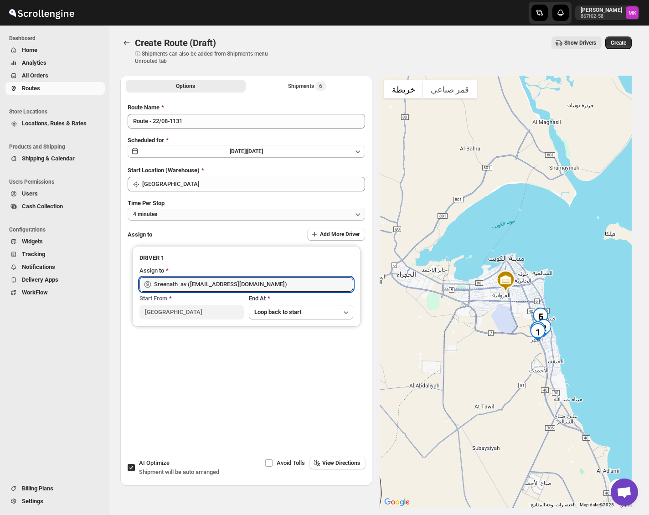
click at [206, 210] on button "4 minutes" at bounding box center [246, 214] width 237 height 13
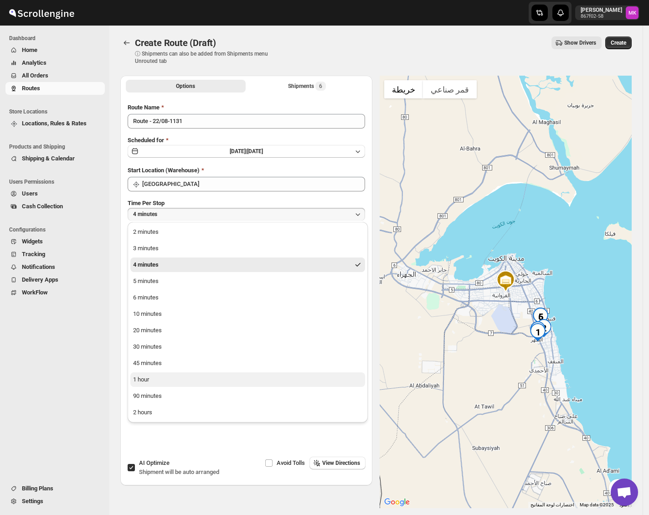
click at [159, 385] on button "1 hour" at bounding box center [247, 379] width 235 height 15
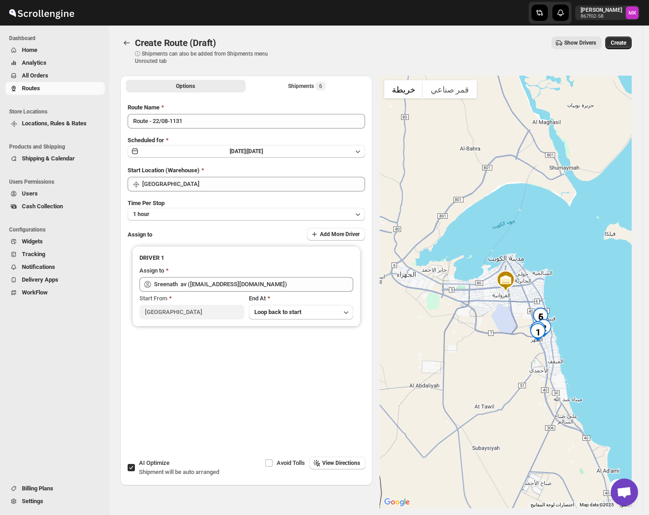
click at [618, 44] on span "Create" at bounding box center [617, 42] width 15 height 7
